Goal: Transaction & Acquisition: Obtain resource

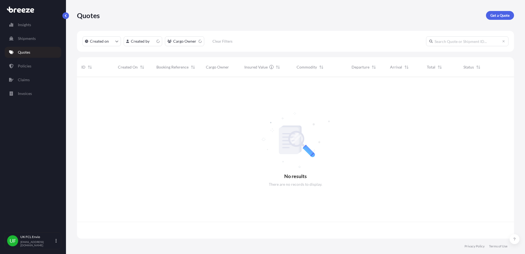
scroll to position [159, 432]
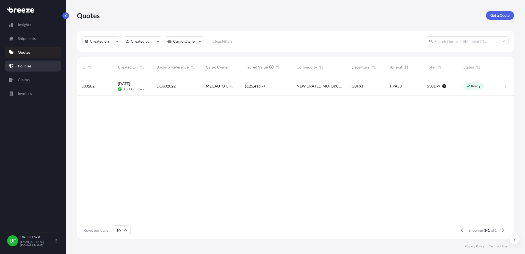
click at [24, 64] on p "Policies" at bounding box center [24, 65] width 13 height 5
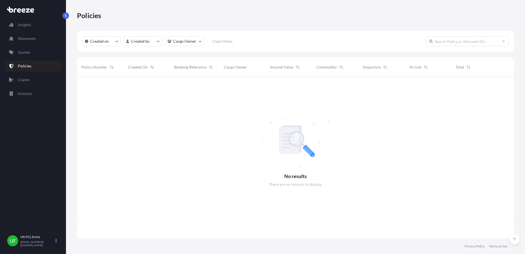
scroll to position [159, 432]
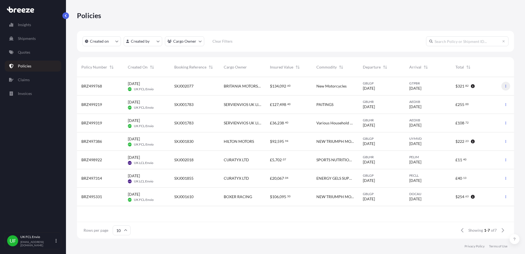
click at [506, 87] on icon "button" at bounding box center [505, 86] width 1 height 3
click at [82, 85] on span "BRZ499768" at bounding box center [91, 85] width 21 height 5
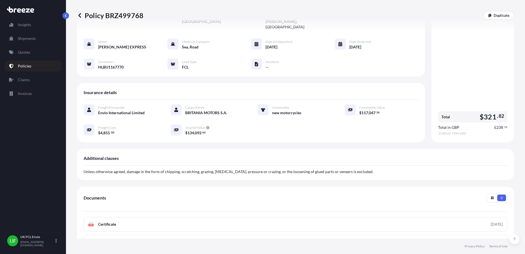
scroll to position [40, 0]
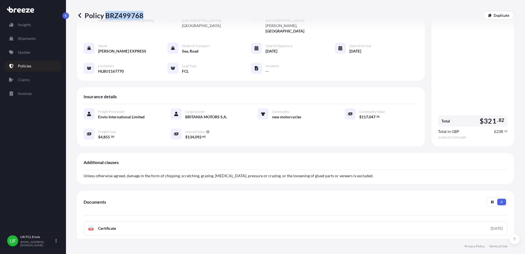
drag, startPoint x: 141, startPoint y: 15, endPoint x: 105, endPoint y: 18, distance: 36.6
click at [105, 18] on p "Policy BRZ499768" at bounding box center [110, 15] width 67 height 9
copy p "BRZ499768"
click at [31, 52] on link "Quotes" at bounding box center [33, 52] width 57 height 11
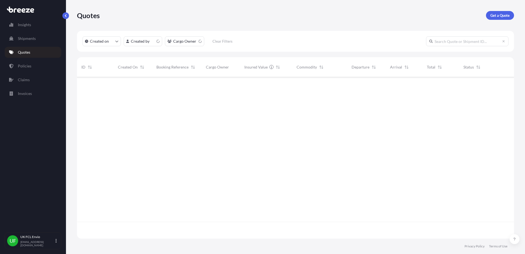
scroll to position [159, 432]
click at [155, 89] on div "SXJ002022" at bounding box center [176, 86] width 49 height 18
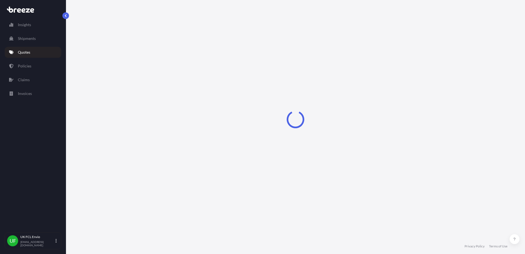
select select "Road"
select select "Sea"
select select "2"
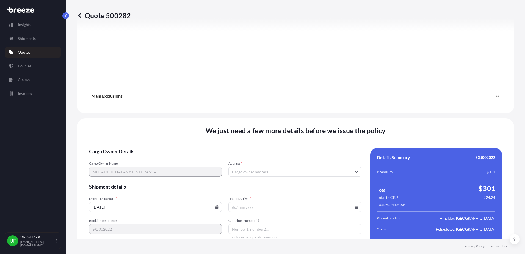
scroll to position [697, 0]
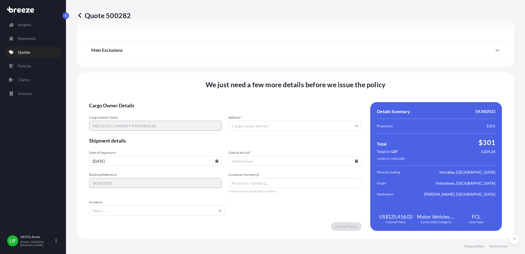
click at [259, 129] on input "Address *" at bounding box center [294, 126] width 133 height 10
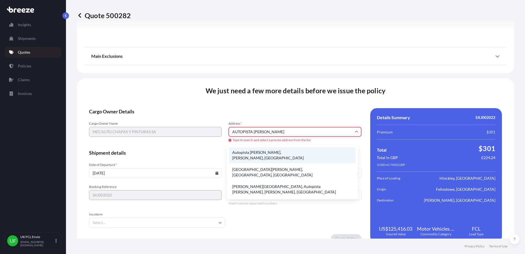
click at [282, 153] on li "Autopista [PERSON_NAME], [PERSON_NAME], [GEOGRAPHIC_DATA]" at bounding box center [292, 155] width 127 height 16
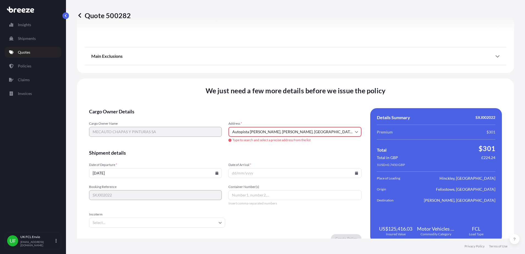
type input "Autop. [PERSON_NAME], [PERSON_NAME], [GEOGRAPHIC_DATA]"
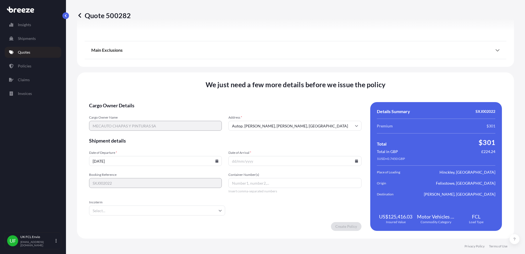
click at [253, 161] on input "Date of Arrival *" at bounding box center [294, 161] width 133 height 10
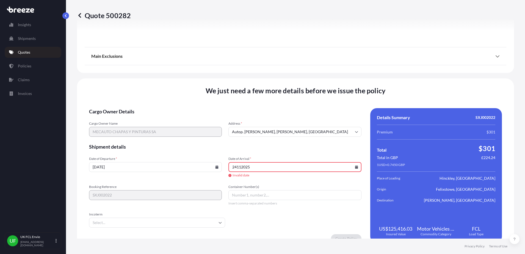
click at [355, 166] on icon at bounding box center [356, 166] width 3 height 3
click at [268, 77] on button at bounding box center [263, 81] width 9 height 9
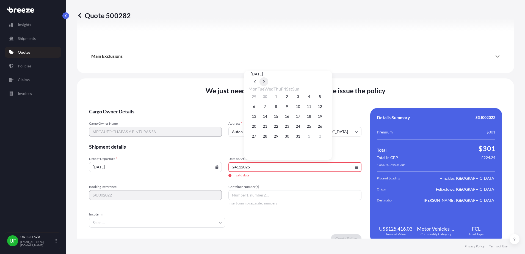
click at [268, 77] on button at bounding box center [263, 81] width 9 height 9
click at [256, 137] on button "24" at bounding box center [254, 136] width 9 height 9
type input "[DATE]"
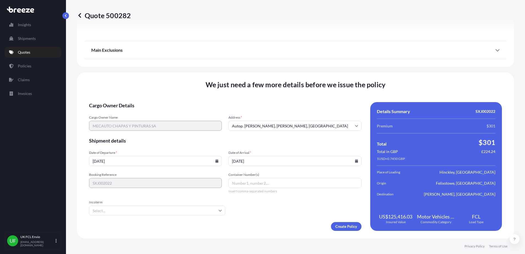
click at [247, 183] on input "Container Number(s)" at bounding box center [294, 183] width 133 height 10
click at [238, 183] on input "cbhu7006548" at bounding box center [294, 183] width 133 height 10
click at [212, 183] on div "Booking Reference SXJ002022 Container Number(s) cbhu7006548 Insert comma-separa…" at bounding box center [225, 182] width 272 height 21
type input "CBHU7006548"
click at [174, 209] on input "Incoterm" at bounding box center [157, 210] width 136 height 10
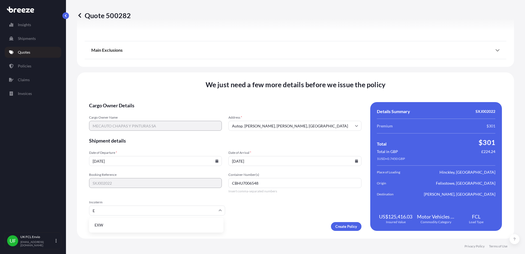
type input "EX"
click at [116, 227] on li "EXW" at bounding box center [156, 225] width 130 height 10
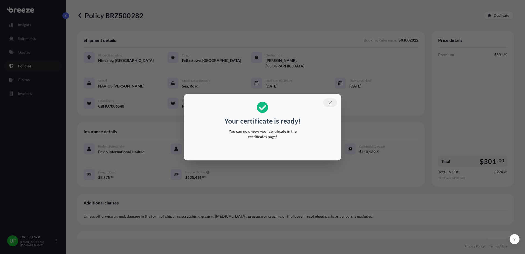
click at [332, 100] on icon "button" at bounding box center [330, 102] width 5 height 5
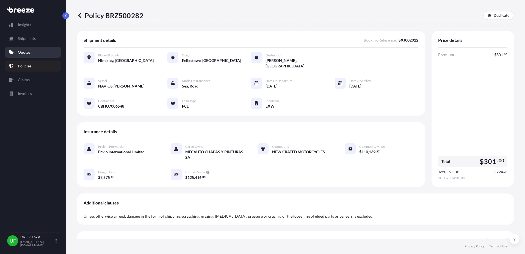
click at [17, 48] on link "Quotes" at bounding box center [33, 52] width 57 height 11
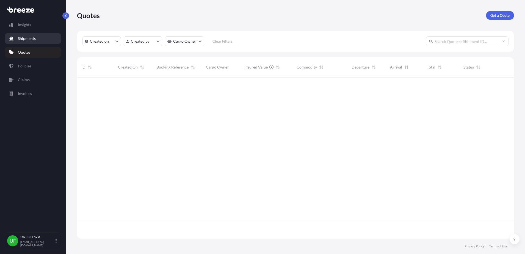
scroll to position [159, 432]
click at [19, 64] on p "Policies" at bounding box center [24, 65] width 13 height 5
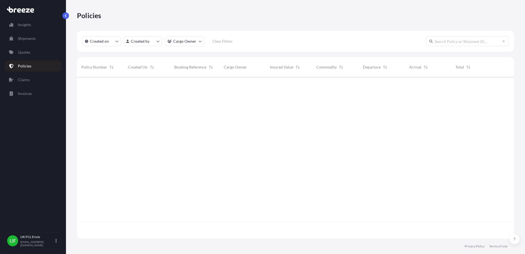
scroll to position [159, 432]
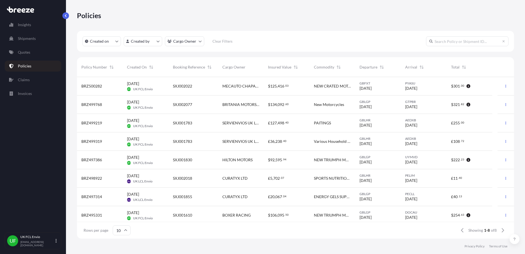
click at [107, 87] on div "BRZ500282" at bounding box center [99, 85] width 37 height 5
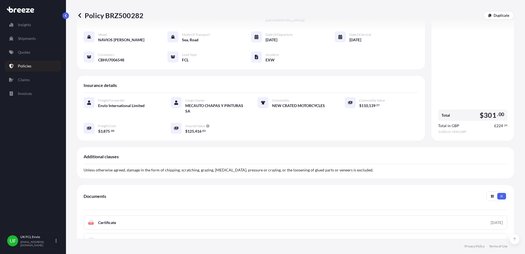
scroll to position [115, 0]
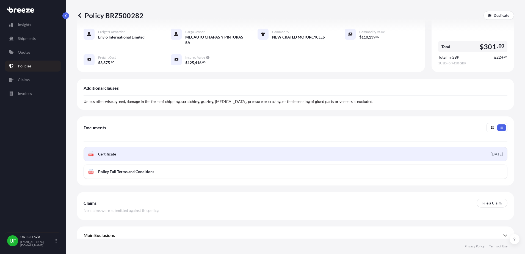
click at [126, 149] on link "PDF Certificate [DATE]" at bounding box center [296, 154] width 424 height 14
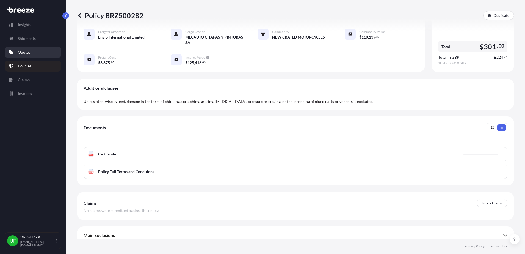
click at [25, 48] on link "Quotes" at bounding box center [33, 52] width 57 height 11
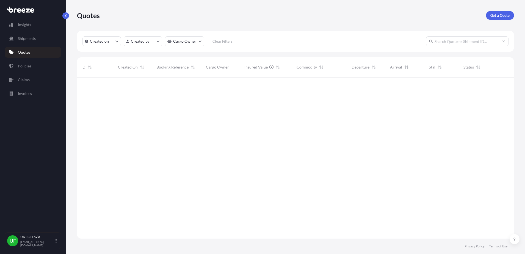
scroll to position [176, 432]
click at [497, 16] on p "Get a Quote" at bounding box center [499, 15] width 19 height 5
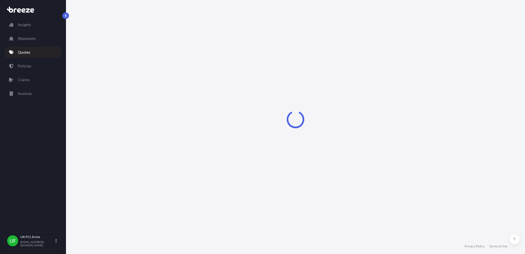
select select "Road"
select select "Sea"
select select "1"
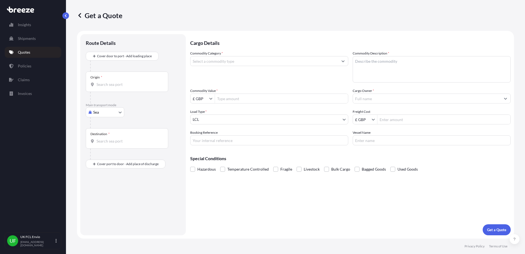
click at [117, 52] on div "Route Details Cover door to port - Add loading place Place of loading Road Road…" at bounding box center [133, 135] width 95 height 190
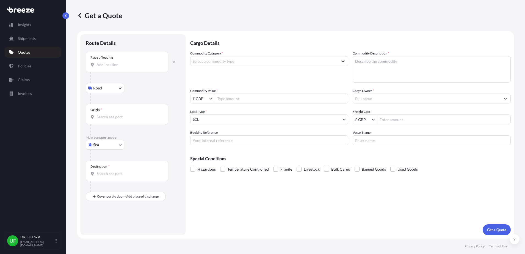
click at [119, 71] on div "Place of loading" at bounding box center [127, 62] width 82 height 20
click at [119, 67] on input "Place of loading" at bounding box center [128, 64] width 65 height 5
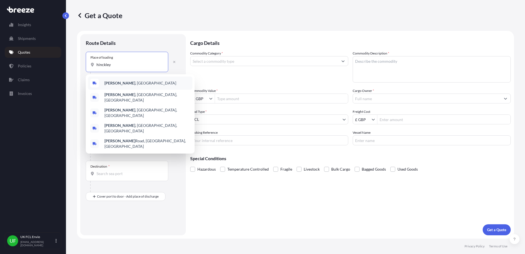
click at [107, 84] on b "[PERSON_NAME]" at bounding box center [119, 83] width 31 height 5
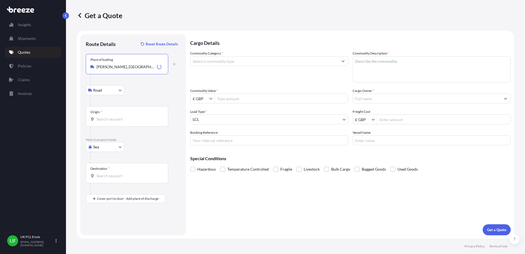
type input "[PERSON_NAME], [GEOGRAPHIC_DATA]"
click at [105, 124] on div "Origin *" at bounding box center [127, 116] width 82 height 20
click at [105, 122] on input "Origin *" at bounding box center [128, 118] width 65 height 5
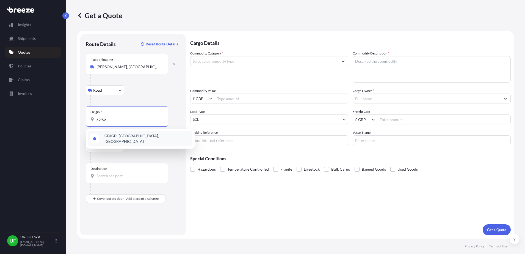
click at [113, 136] on b "GBLGP" at bounding box center [110, 135] width 12 height 5
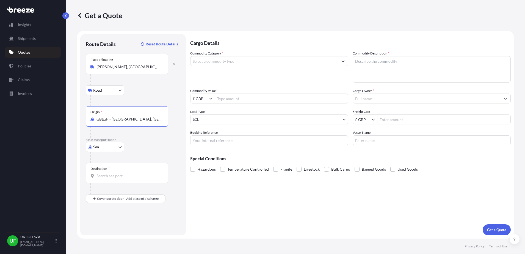
type input "GBLGP - [GEOGRAPHIC_DATA], [GEOGRAPHIC_DATA]"
click at [115, 174] on input "Destination *" at bounding box center [128, 175] width 65 height 5
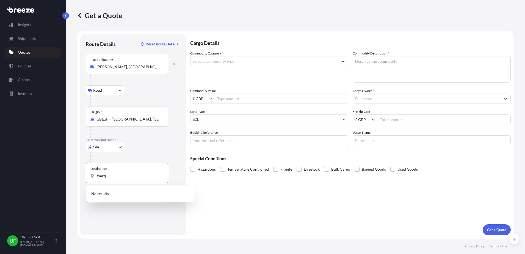
drag, startPoint x: 112, startPoint y: 177, endPoint x: 75, endPoint y: 177, distance: 36.3
click at [75, 177] on div "Get a Quote Route Details Reset Route Details Place of loading Hinckley, [GEOGR…" at bounding box center [295, 119] width 459 height 238
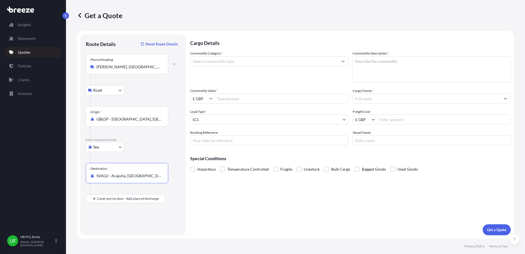
type input "SVAQJ - Acajutla, [GEOGRAPHIC_DATA]"
click at [251, 54] on div "Commodity Category *" at bounding box center [269, 67] width 158 height 32
click at [249, 61] on input "Commodity Category *" at bounding box center [264, 61] width 148 height 10
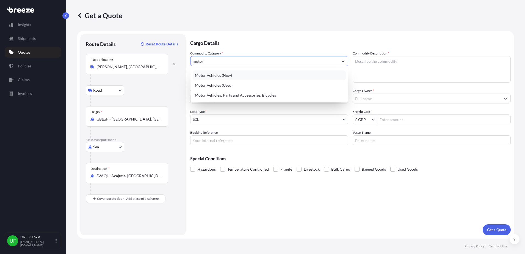
click at [225, 75] on div "Motor Vehicles (New)" at bounding box center [269, 75] width 153 height 10
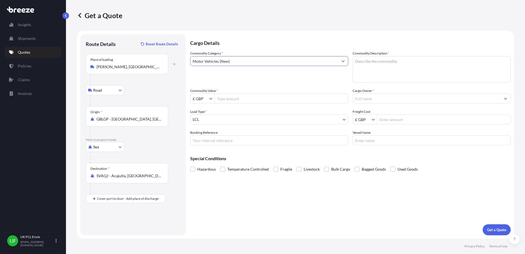
type input "Motor Vehicles (New)"
click at [366, 63] on textarea "Commodity Description *" at bounding box center [432, 69] width 158 height 26
type textarea "NEW CRATED MOTORCYCLES"
click at [204, 99] on input "£ GBP" at bounding box center [199, 98] width 19 height 10
click at [214, 97] on button "Show suggestions" at bounding box center [211, 98] width 5 height 5
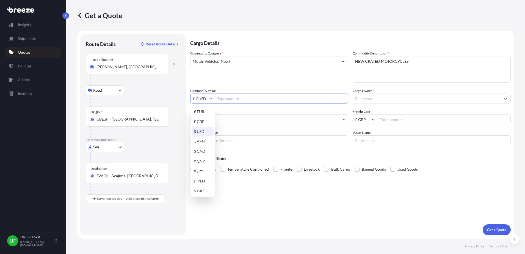
click at [201, 134] on div "$ USD" at bounding box center [203, 131] width 22 height 10
type input "$ USD"
click at [235, 98] on input "Commodity Value *" at bounding box center [281, 98] width 133 height 10
type input "81,476.09"
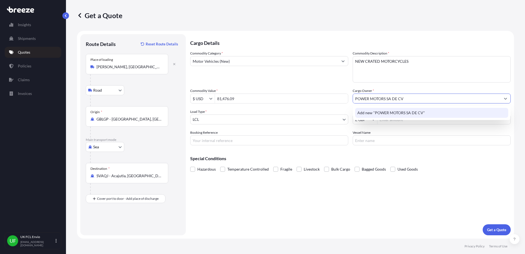
click at [389, 110] on span "Add new "POWER MOTORS SA DE CV"" at bounding box center [391, 112] width 68 height 5
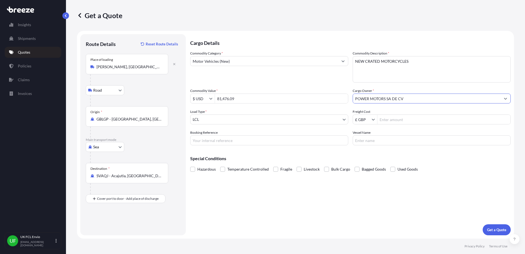
type input "POWER MOTORS SA DE CV"
click at [256, 121] on body "1 option available. 0 options available. 1 option available. 0 options availabl…" at bounding box center [262, 127] width 525 height 254
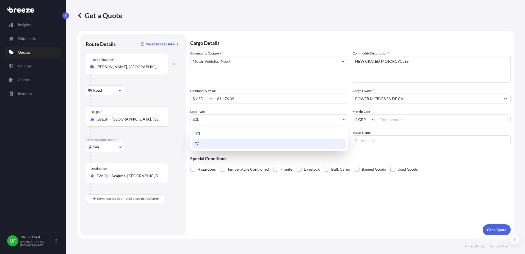
click at [215, 143] on div "FCL" at bounding box center [269, 144] width 154 height 10
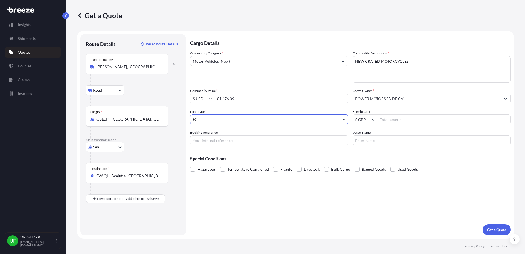
click at [211, 140] on input "Booking Reference" at bounding box center [269, 140] width 158 height 10
type input "SXJ001851"
type input "C"
type input "CMA [MEDICAL_DATA] [PERSON_NAME]"
click at [504, 227] on p "Get a Quote" at bounding box center [496, 229] width 19 height 5
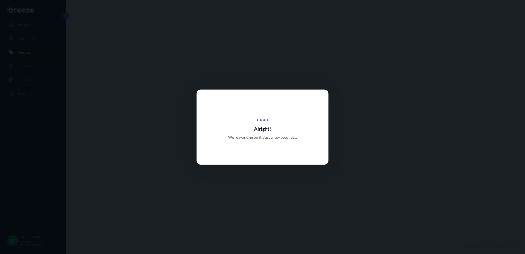
select select "Road"
select select "Sea"
select select "2"
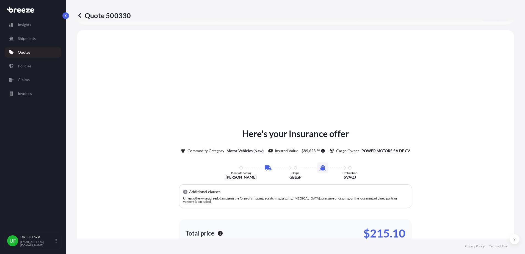
scroll to position [187, 0]
